Goal: Task Accomplishment & Management: Use online tool/utility

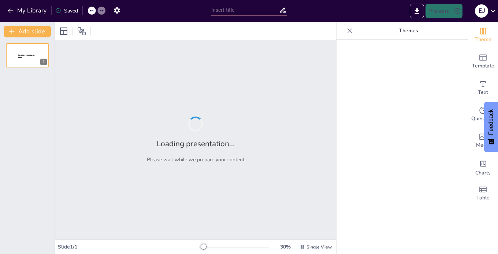
type input "Construcción de la Convivencia Ciudadana: Un Enfoque desde la Justicia Comunal …"
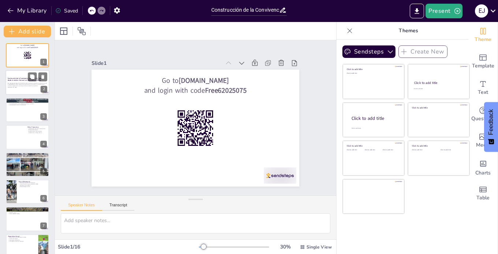
click at [28, 87] on p "Generated with [URL]" at bounding box center [28, 87] width 40 height 1
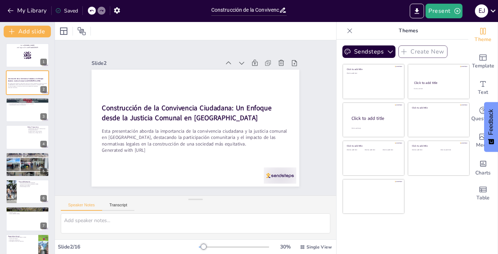
checkbox input "true"
click at [32, 110] on div at bounding box center [27, 109] width 44 height 25
type textarea "Es crucial que todos los miembros de la comunidad estén al tanto de sus derecho…"
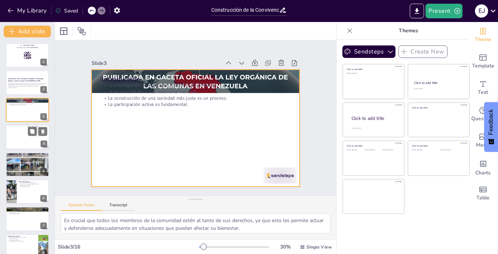
checkbox input "true"
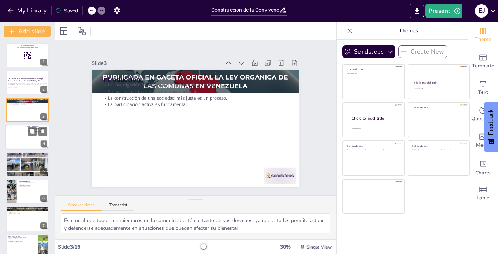
click at [19, 131] on div at bounding box center [17, 137] width 18 height 22
type textarea "Conocer a los actores sociales es fundamental para entender la dinámica comunit…"
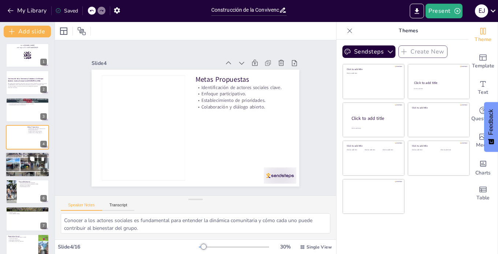
checkbox input "true"
click at [24, 165] on div at bounding box center [27, 164] width 44 height 57
type textarea "La participación activa de los ciudadanos es indispensable para construir una s…"
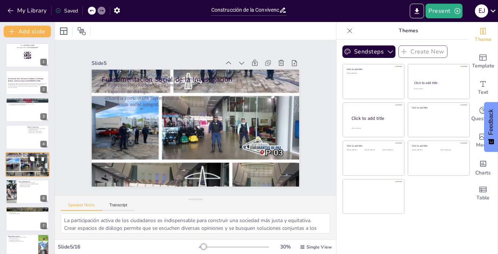
scroll to position [19, 0]
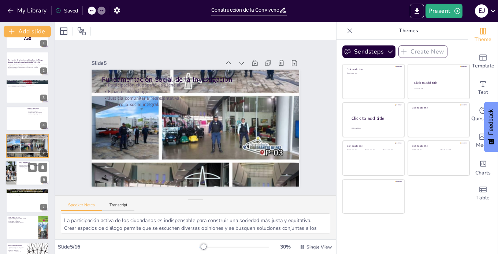
checkbox input "true"
click at [20, 166] on p "Resolución de conflictos." at bounding box center [33, 166] width 29 height 1
type textarea "Las leyes son herramientas fundamentales que regulan la vida en sociedad y gara…"
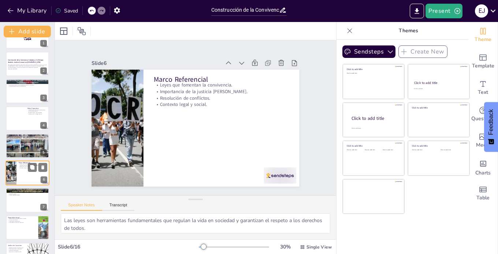
scroll to position [46, 0]
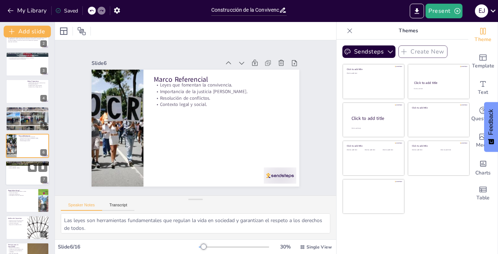
checkbox input "true"
click at [17, 177] on div at bounding box center [27, 173] width 44 height 25
type textarea "La mediación es una técnica efectiva que permite a las partes en conflicto enco…"
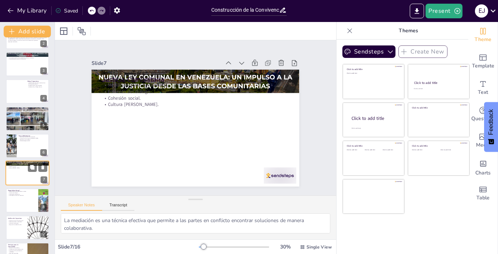
scroll to position [73, 0]
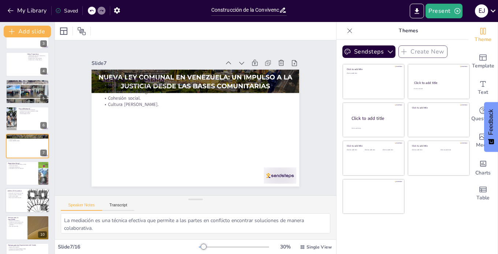
checkbox input "true"
click at [14, 201] on div at bounding box center [27, 200] width 44 height 25
type textarea "La evaluación de la situación actual permite entender el contexto en el que se …"
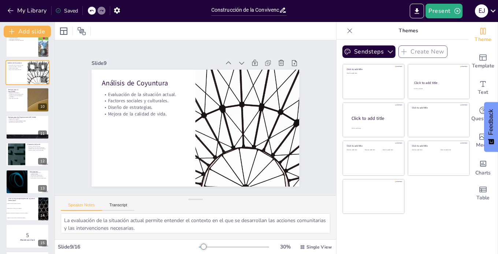
scroll to position [228, 0]
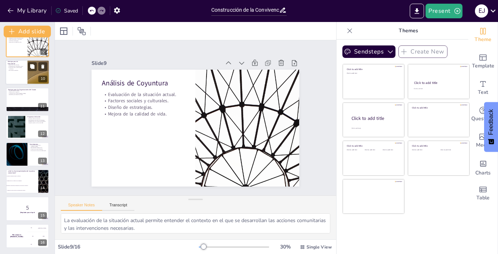
checkbox input "true"
click at [20, 71] on div at bounding box center [27, 72] width 44 height 25
type textarea "La reducción de conflictos es crucial para mantener la paz y la armonía en la c…"
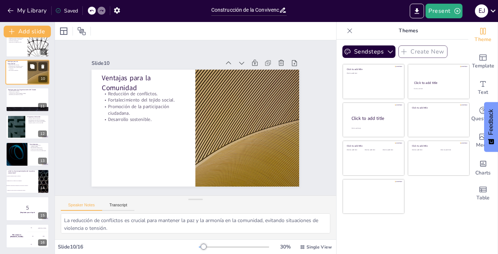
scroll to position [155, 0]
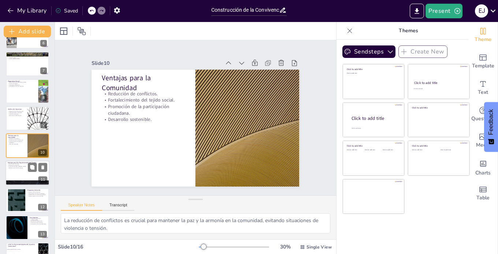
checkbox input "true"
click at [16, 164] on div "Menor carga de trabajo. Eficiencia en la gestión. Promoción de cultura [PERSON_…" at bounding box center [28, 165] width 40 height 5
type textarea "La disminución de la carga de trabajo permite a las organizaciones del estado e…"
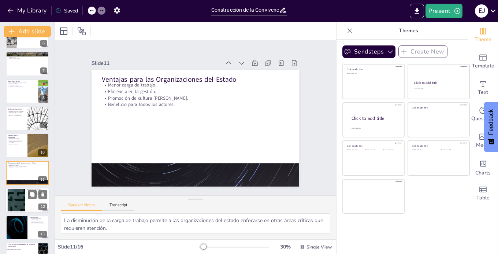
scroll to position [182, 0]
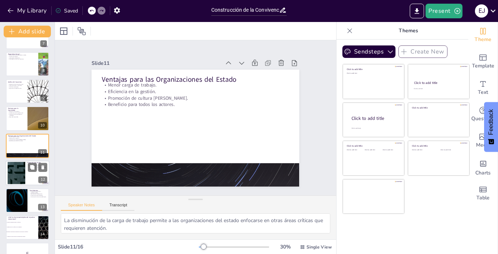
checkbox input "true"
click at [23, 175] on div at bounding box center [17, 173] width 40 height 22
type textarea "Fomentar la convivencia es esencial para construir relaciones armoniosas y resp…"
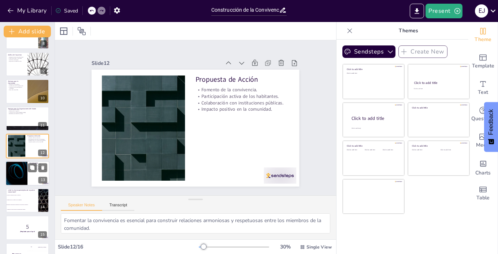
scroll to position [228, 0]
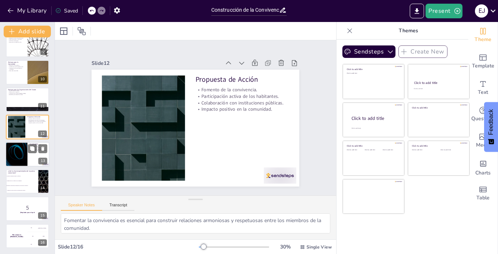
checkbox input "true"
click at [23, 174] on li "Promover la mediación entre los conflictos." at bounding box center [21, 175] width 33 height 5
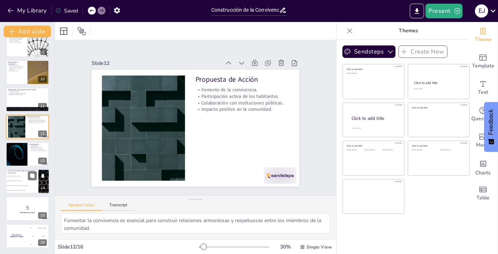
type textarea "La respuesta correcta es "Fomentar la participación ciudadana en la resolución …"
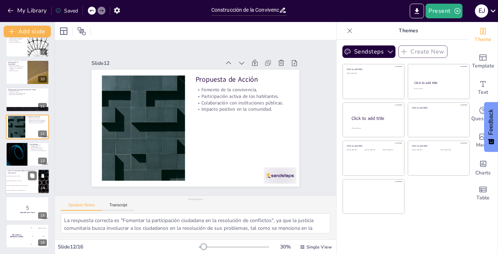
checkbox input "true"
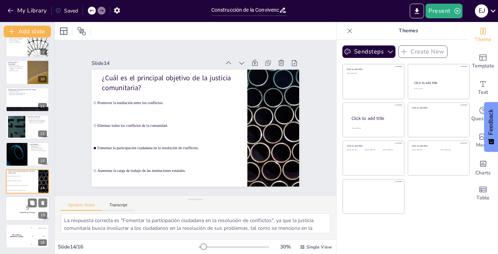
checkbox input "true"
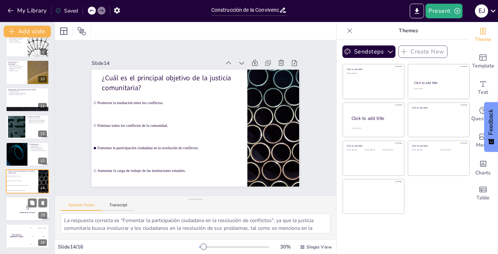
checkbox input "true"
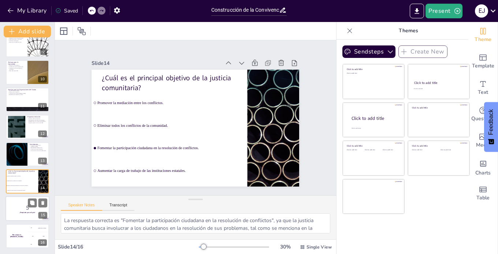
click at [22, 210] on p "5" at bounding box center [28, 207] width 40 height 8
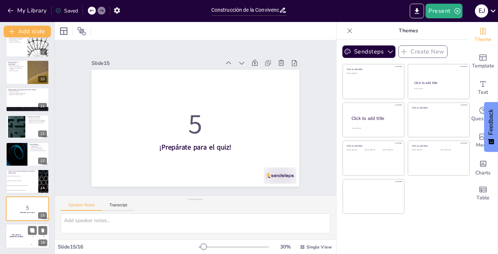
click at [18, 239] on div "The winner is [PERSON_NAME]" at bounding box center [16, 235] width 22 height 25
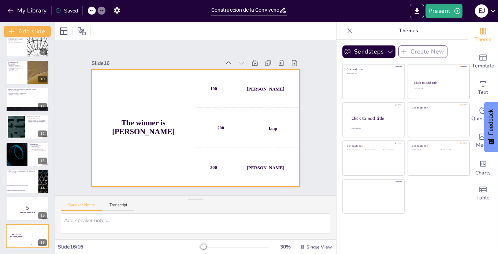
checkbox input "true"
